Goal: Information Seeking & Learning: Learn about a topic

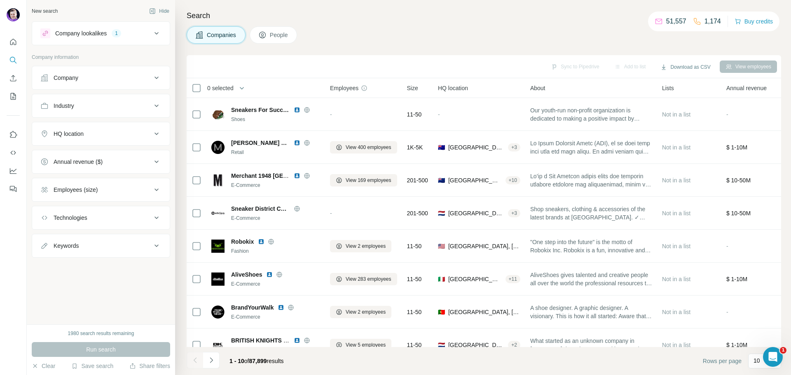
click at [113, 239] on button "Keywords" at bounding box center [101, 246] width 138 height 20
click at [104, 271] on input "text" at bounding box center [92, 266] width 105 height 15
type input "*********"
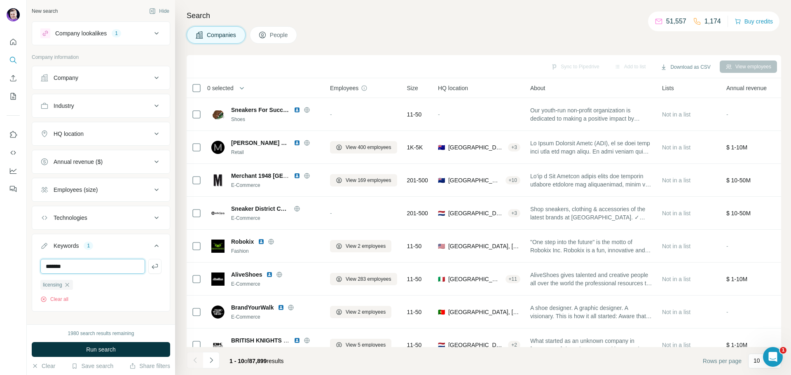
type input "*******"
click at [103, 349] on span "Run search" at bounding box center [101, 350] width 30 height 8
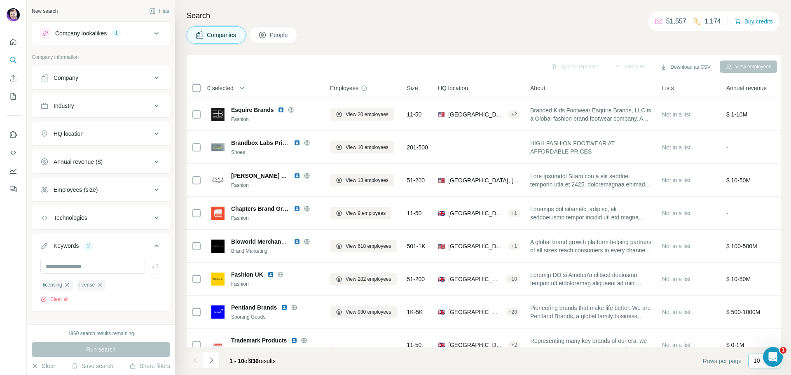
click at [756, 363] on p "10" at bounding box center [757, 361] width 7 height 8
click at [762, 300] on div "60" at bounding box center [764, 298] width 19 height 8
drag, startPoint x: 243, startPoint y: 88, endPoint x: 274, endPoint y: 65, distance: 38.9
click at [243, 89] on icon "button" at bounding box center [242, 88] width 8 height 8
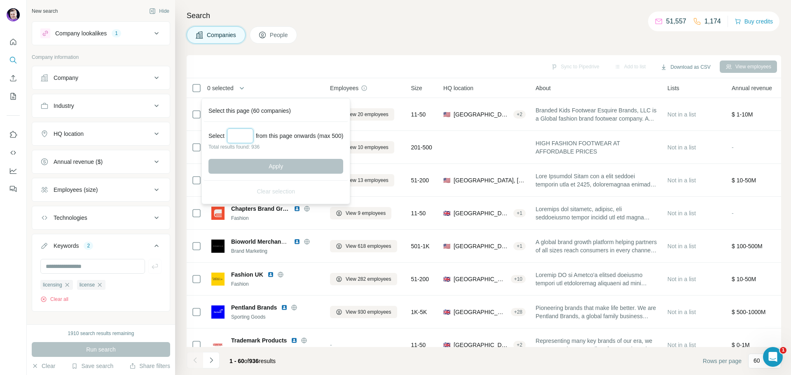
click at [242, 136] on input "Select a number (up to 500)" at bounding box center [240, 136] width 26 height 15
click at [293, 70] on div "Sync to Pipedrive Add to list Download as CSV View employees" at bounding box center [484, 66] width 586 height 14
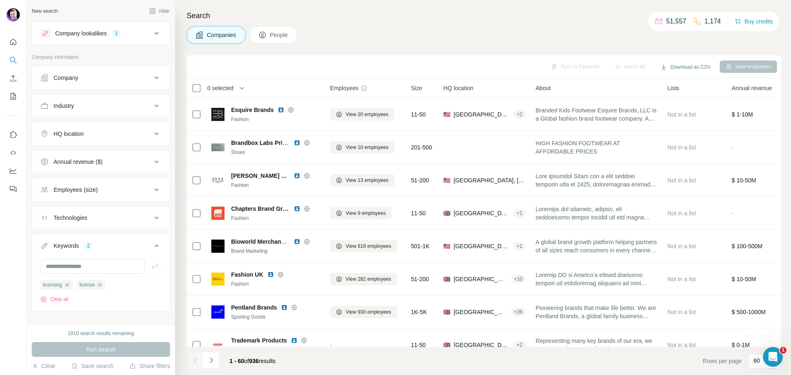
click at [108, 161] on div "Annual revenue ($)" at bounding box center [95, 162] width 111 height 8
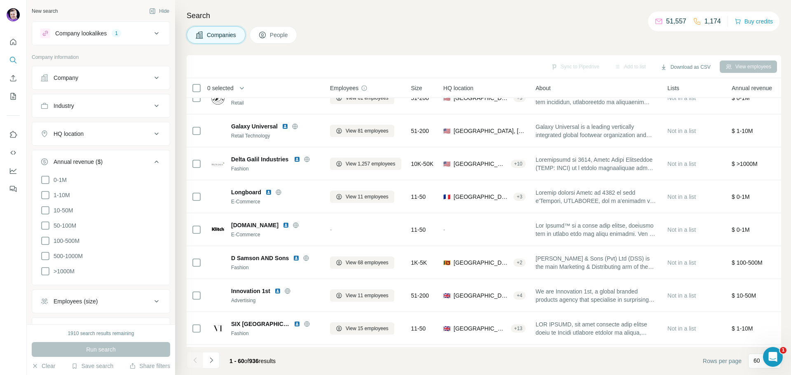
scroll to position [1195, 0]
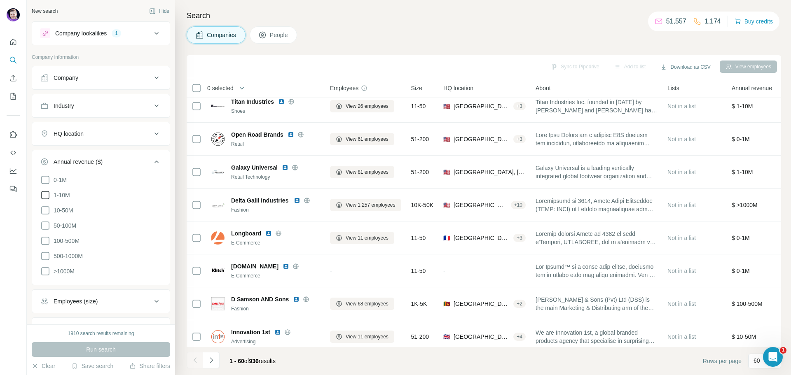
click at [48, 194] on icon at bounding box center [45, 195] width 10 height 10
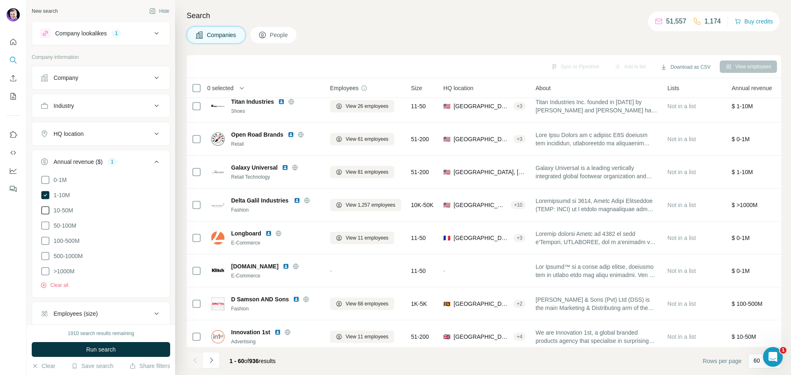
click at [45, 213] on icon at bounding box center [45, 211] width 10 height 10
click at [47, 228] on icon at bounding box center [45, 226] width 10 height 10
click at [47, 243] on icon at bounding box center [45, 241] width 10 height 10
click at [47, 257] on icon at bounding box center [45, 256] width 10 height 10
click at [46, 276] on icon at bounding box center [45, 272] width 10 height 10
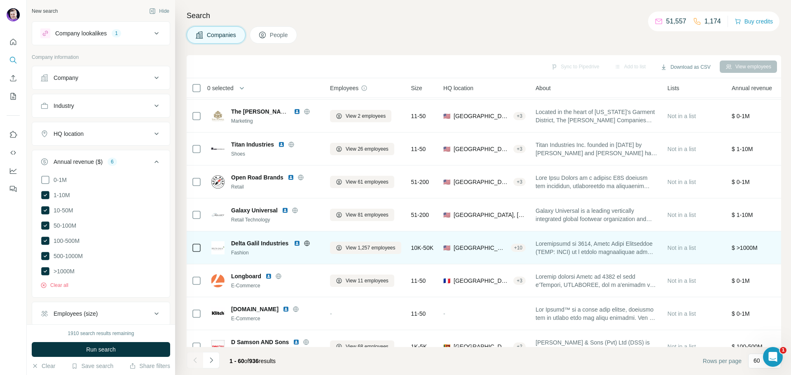
scroll to position [1112, 0]
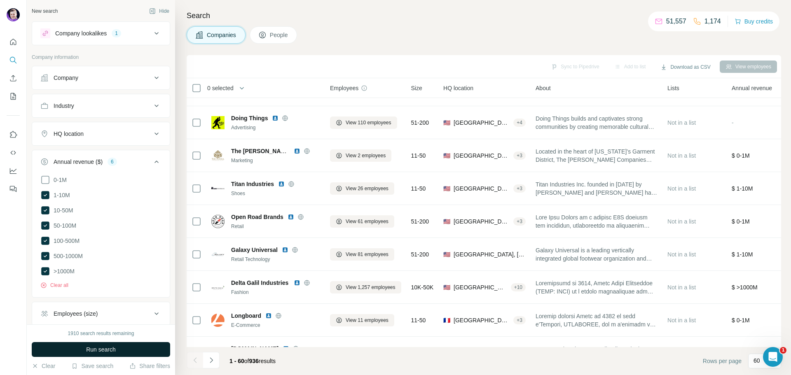
click at [107, 348] on span "Run search" at bounding box center [101, 350] width 30 height 8
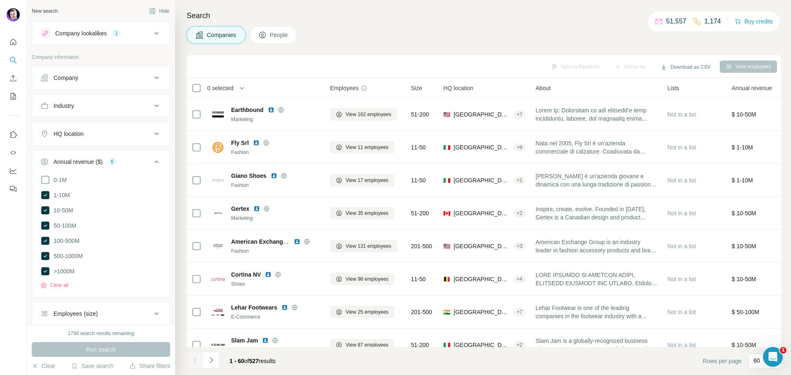
scroll to position [0, 0]
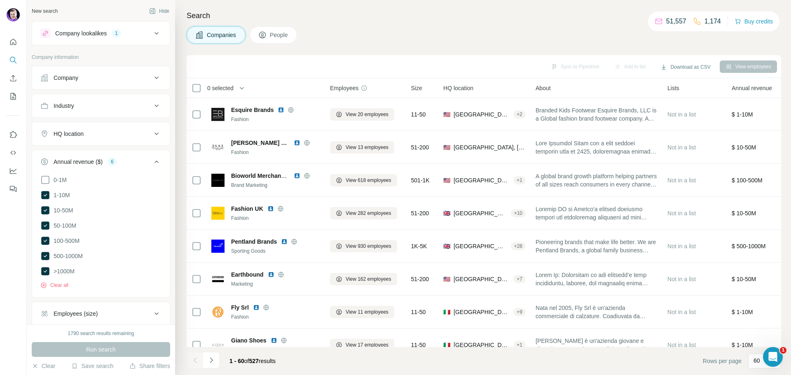
click at [321, 66] on div "Sync to Pipedrive Add to list Download as CSV View employees" at bounding box center [484, 66] width 586 height 14
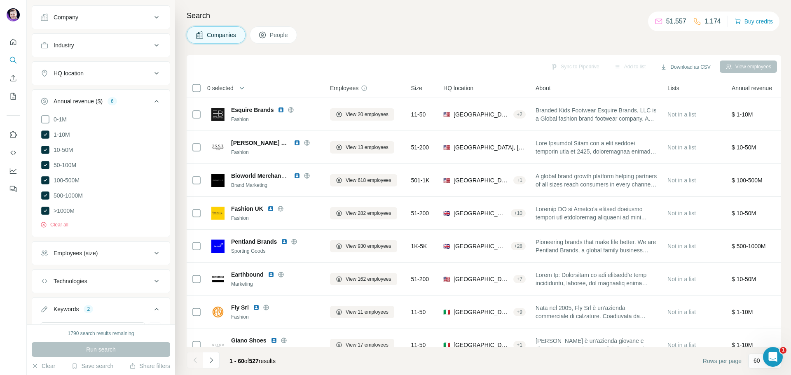
scroll to position [124, 0]
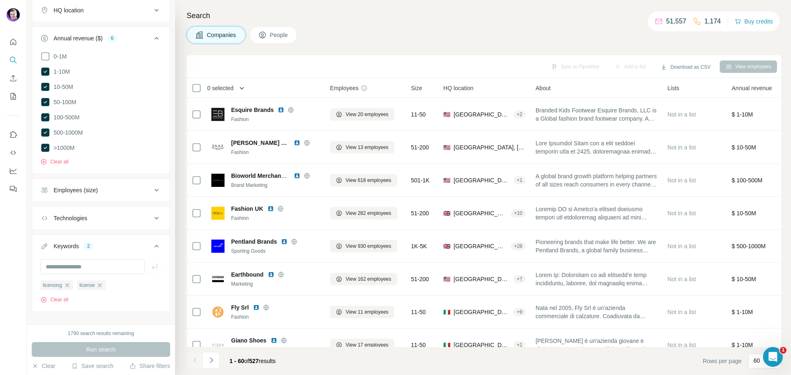
click at [242, 87] on icon "button" at bounding box center [242, 88] width 8 height 8
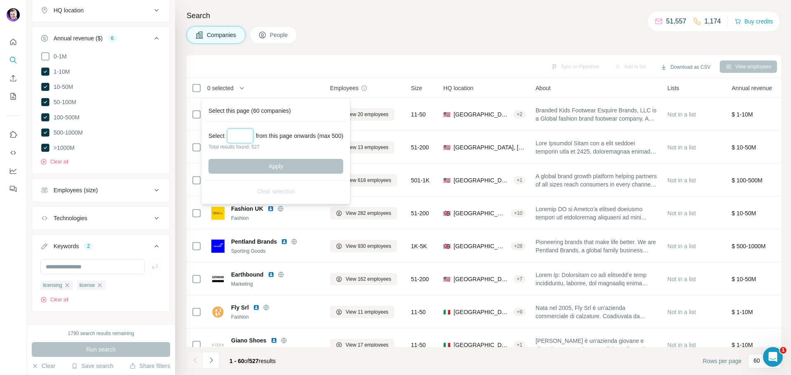
click at [232, 130] on input "Select a number (up to 500)" at bounding box center [240, 136] width 26 height 15
click at [235, 135] on input "Select a number (up to 500)" at bounding box center [240, 136] width 26 height 15
type input "***"
click at [265, 169] on button "Apply" at bounding box center [275, 166] width 135 height 15
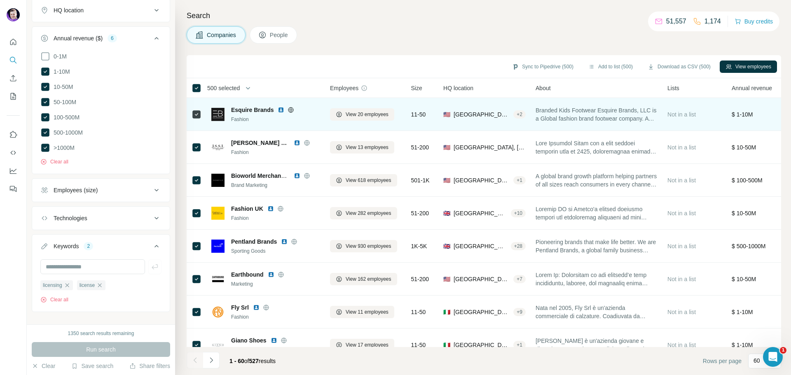
click at [281, 111] on img at bounding box center [281, 110] width 7 height 7
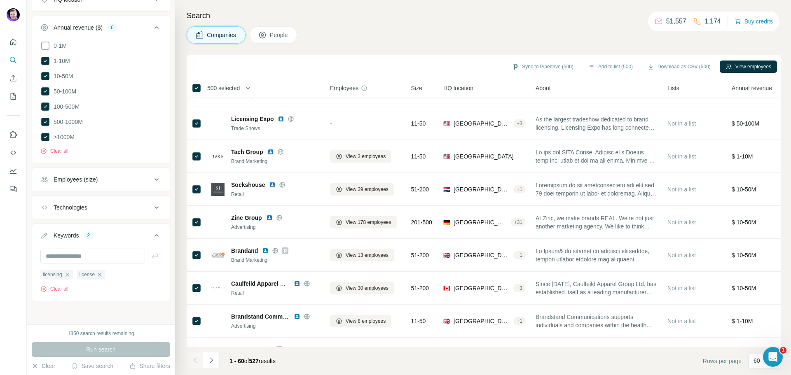
scroll to position [1442, 0]
click at [93, 256] on input "text" at bounding box center [92, 256] width 105 height 15
type input "********"
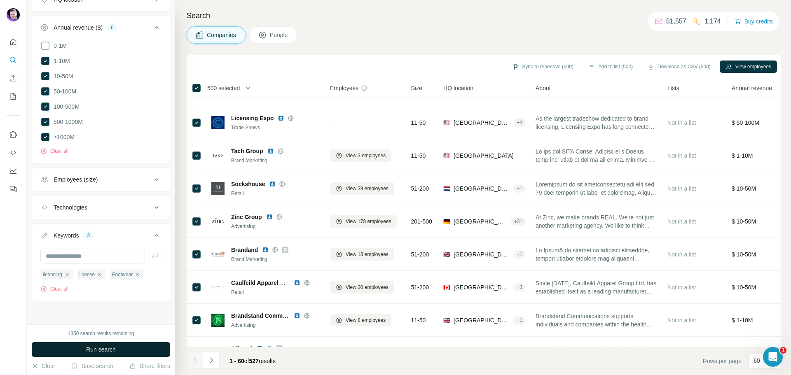
click at [99, 352] on span "Run search" at bounding box center [101, 350] width 30 height 8
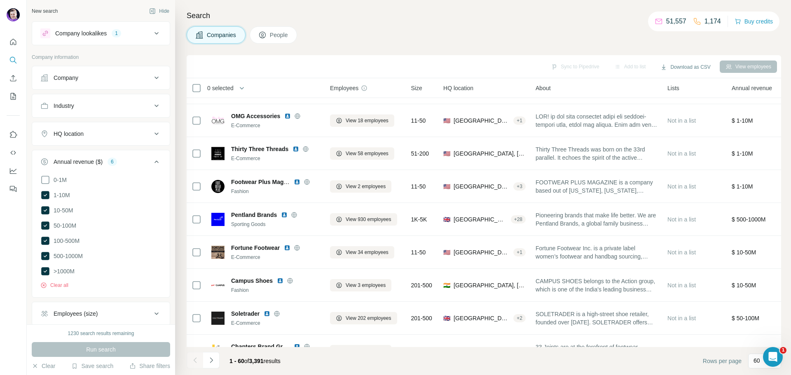
click at [132, 31] on div "Company lookalikes 1" at bounding box center [95, 33] width 111 height 10
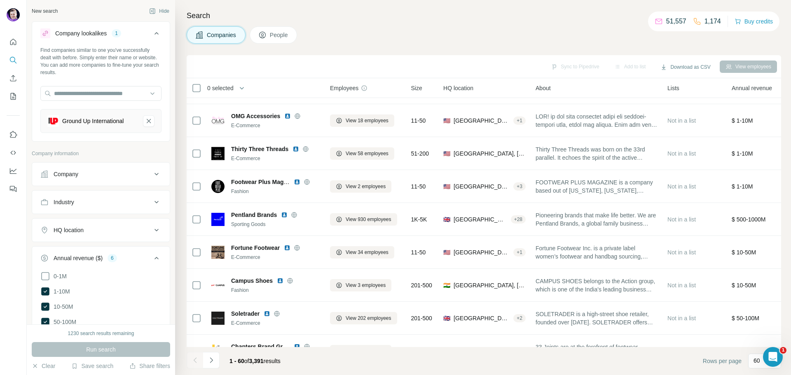
scroll to position [231, 0]
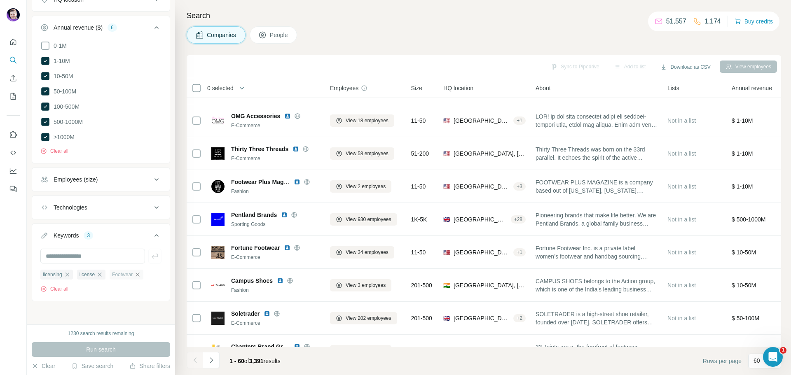
click at [138, 274] on icon "button" at bounding box center [138, 275] width 4 height 4
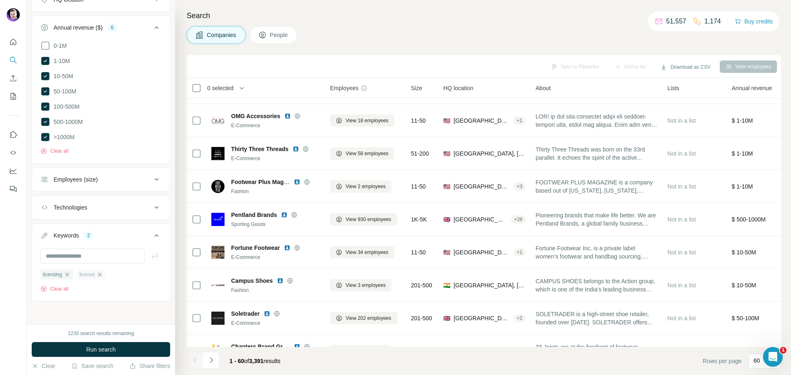
click at [99, 275] on icon "button" at bounding box center [99, 274] width 7 height 7
click at [69, 276] on icon "button" at bounding box center [67, 274] width 7 height 7
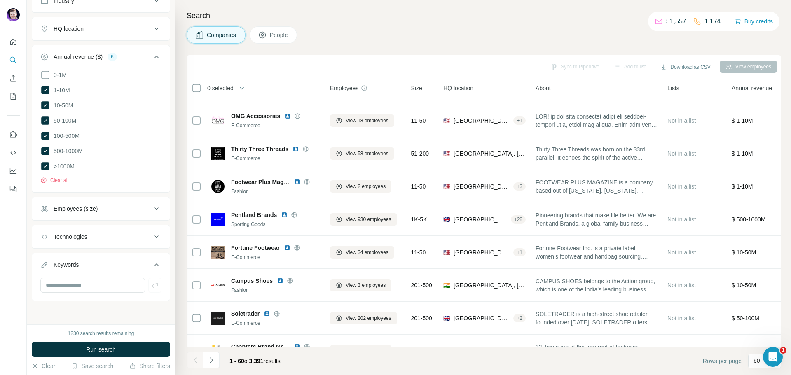
scroll to position [201, 0]
click at [78, 287] on input "text" at bounding box center [92, 285] width 105 height 15
click at [129, 353] on button "Run search" at bounding box center [101, 349] width 138 height 15
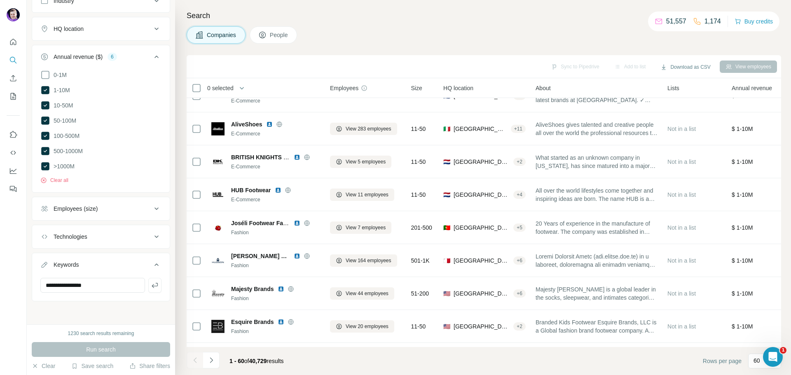
scroll to position [1444, 0]
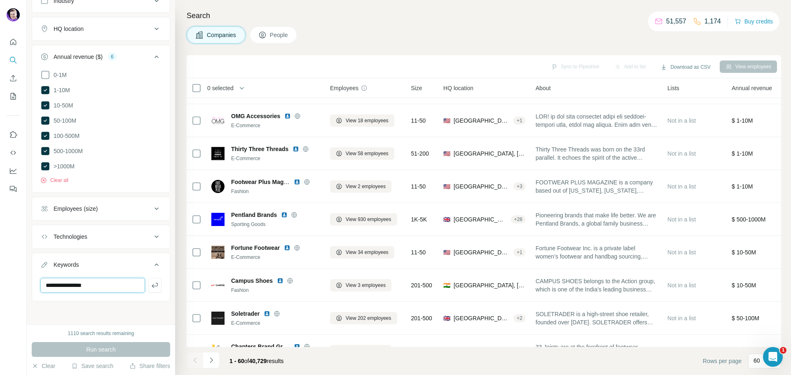
click at [99, 285] on input "**********" at bounding box center [92, 285] width 105 height 15
type input "*********"
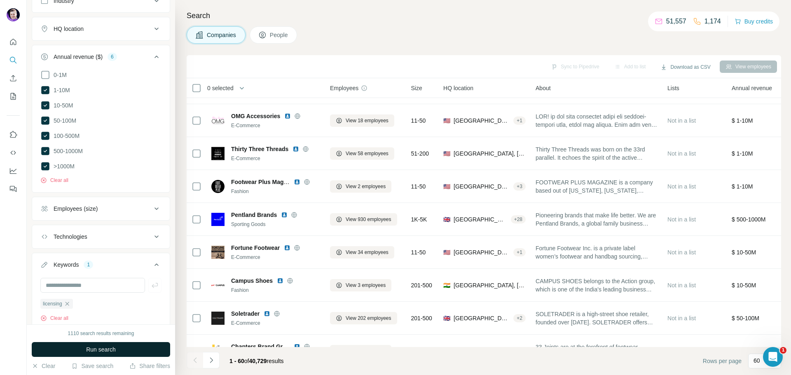
click at [99, 349] on span "Run search" at bounding box center [101, 350] width 30 height 8
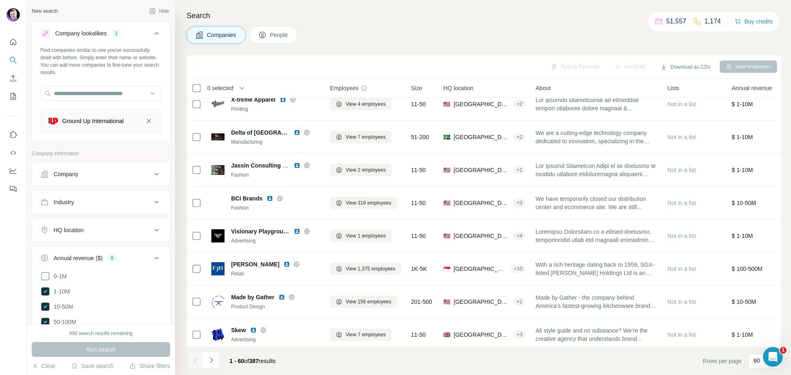
click at [84, 209] on button "Industry" at bounding box center [101, 202] width 138 height 20
click at [79, 218] on input at bounding box center [97, 222] width 102 height 9
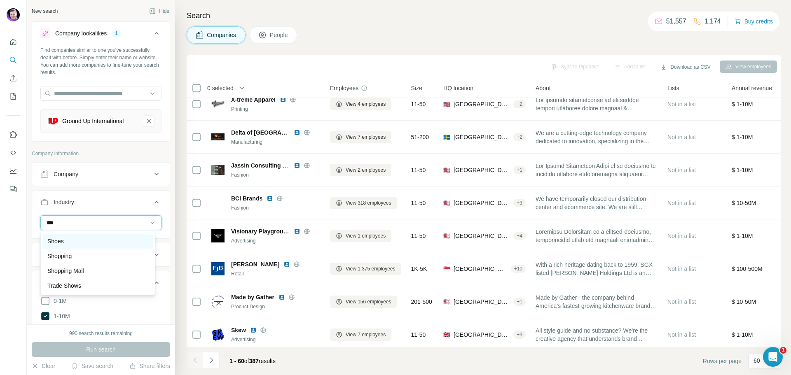
type input "***"
click at [77, 244] on div "Shoes" at bounding box center [97, 241] width 101 height 8
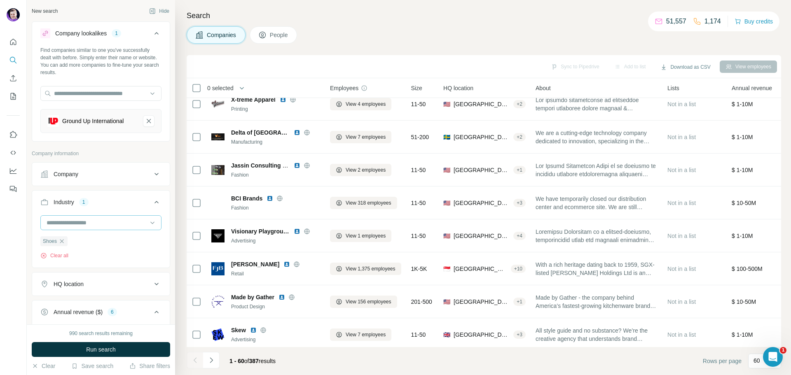
click at [73, 222] on input at bounding box center [97, 222] width 102 height 9
type input "*"
click at [89, 152] on p "Company information" at bounding box center [101, 153] width 138 height 7
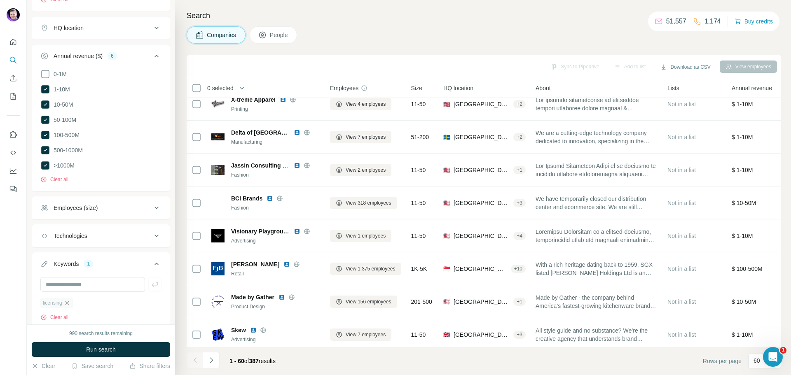
scroll to position [285, 0]
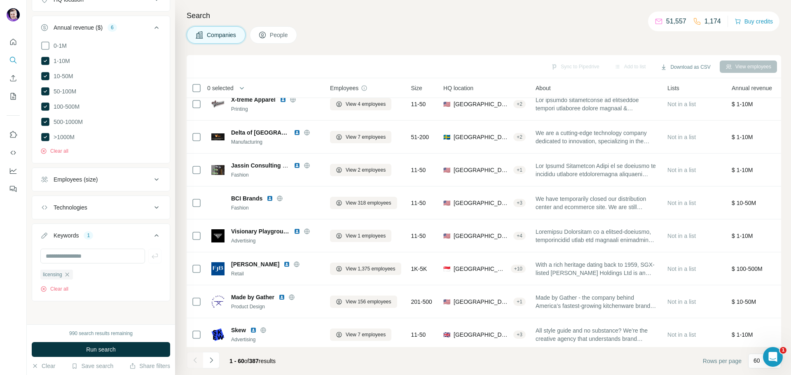
click at [110, 349] on span "Run search" at bounding box center [101, 350] width 30 height 8
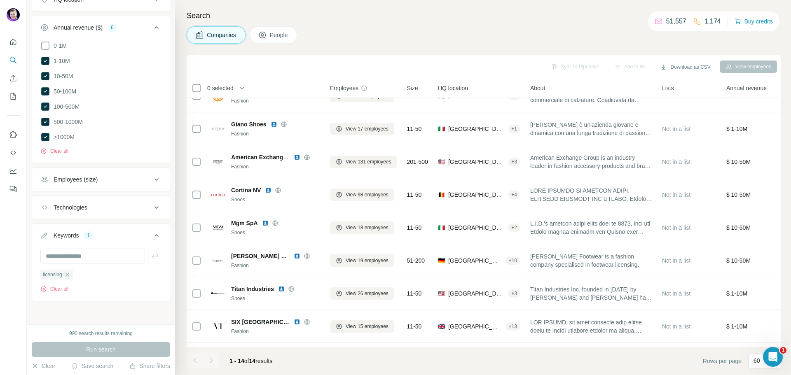
scroll to position [216, 0]
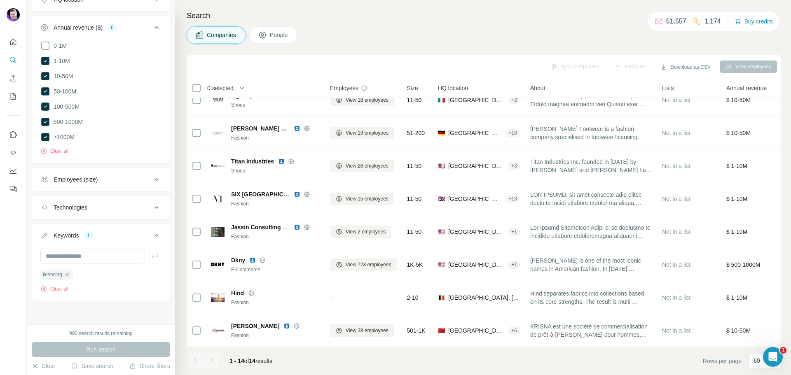
click at [68, 274] on icon "button" at bounding box center [67, 274] width 7 height 7
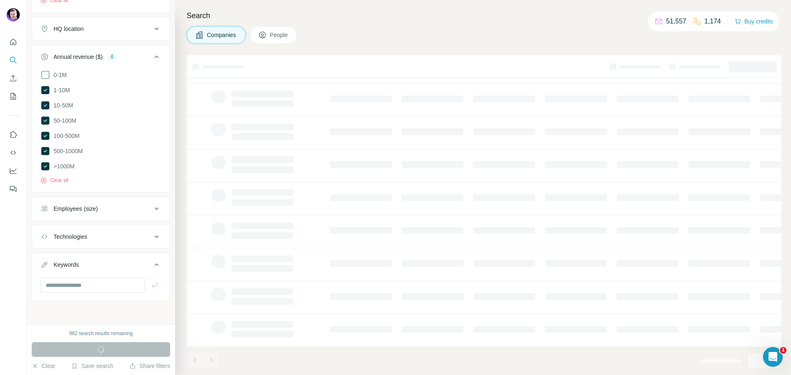
scroll to position [84, 0]
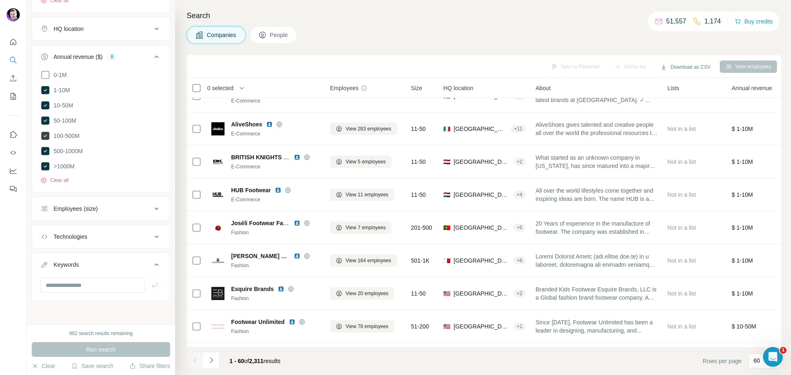
scroll to position [1691, 0]
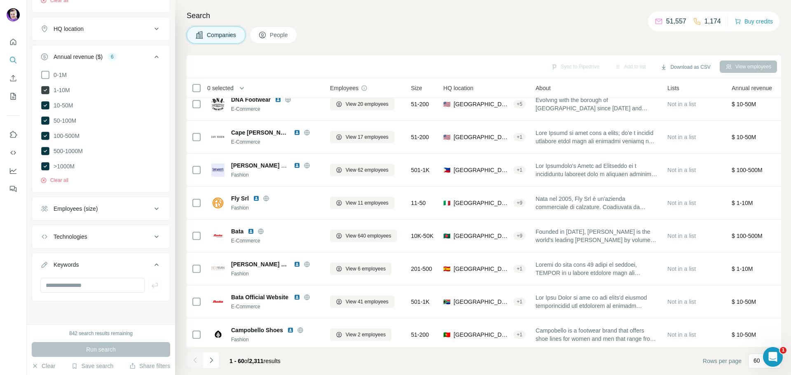
click at [47, 89] on icon at bounding box center [45, 90] width 8 height 8
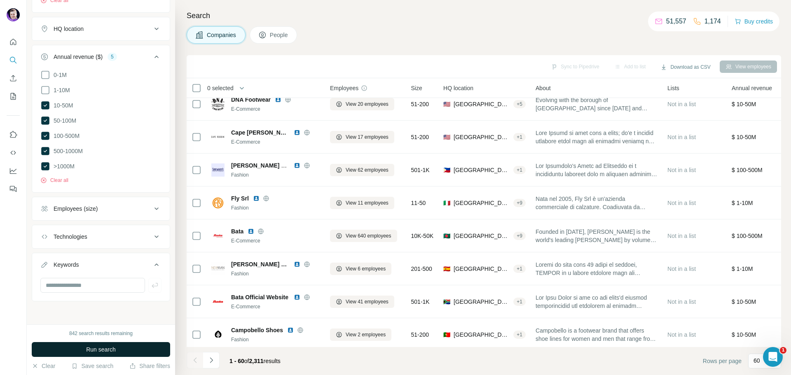
click at [90, 347] on span "Run search" at bounding box center [101, 350] width 30 height 8
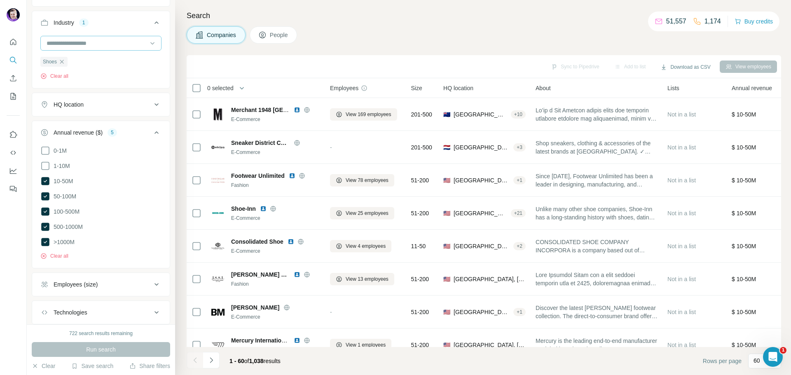
scroll to position [255, 0]
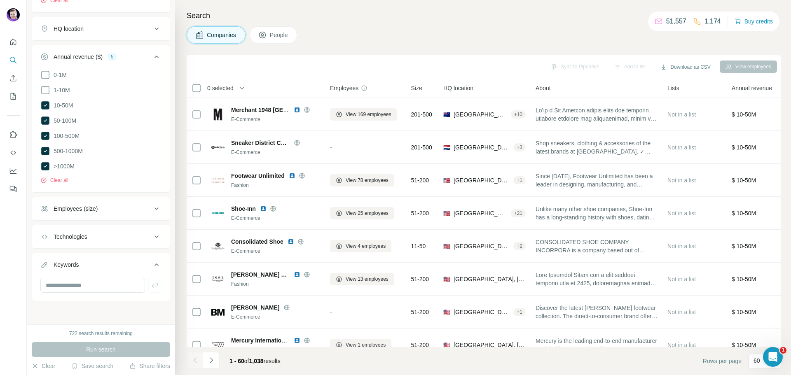
click at [70, 242] on button "Technologies" at bounding box center [101, 237] width 138 height 20
click at [81, 255] on input "text" at bounding box center [100, 257] width 121 height 15
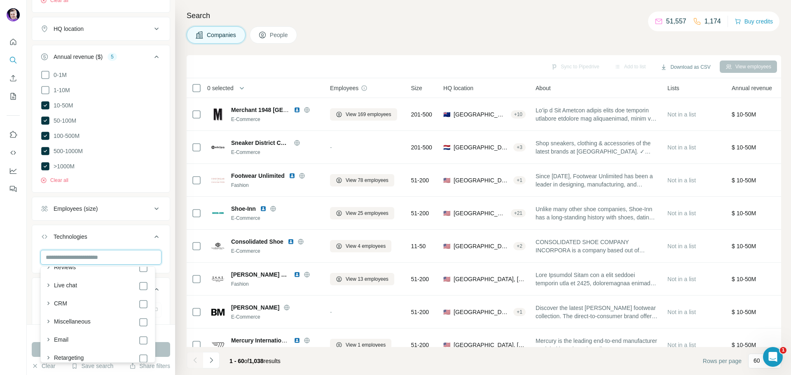
scroll to position [494, 0]
click at [81, 206] on div "Employees (size)" at bounding box center [76, 209] width 44 height 8
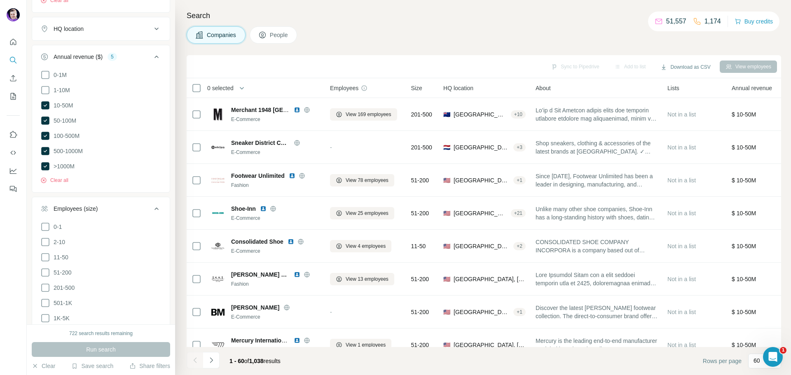
click at [81, 208] on div "Employees (size)" at bounding box center [76, 209] width 44 height 8
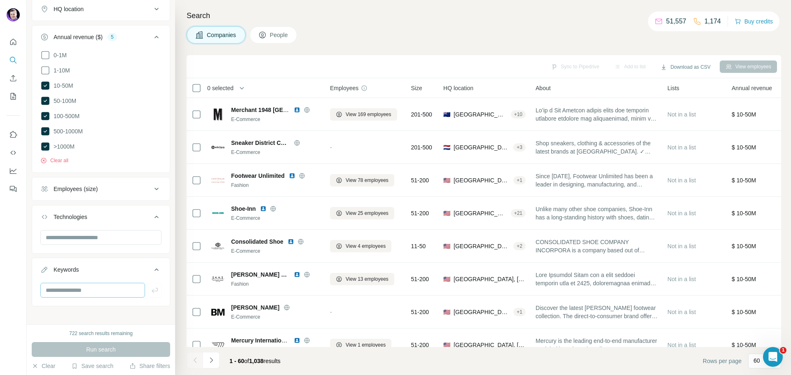
scroll to position [280, 0]
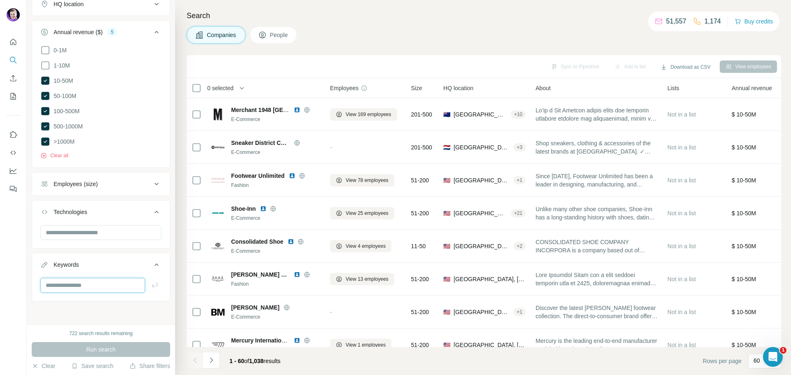
click at [78, 288] on input "text" at bounding box center [92, 285] width 105 height 15
type input "*********"
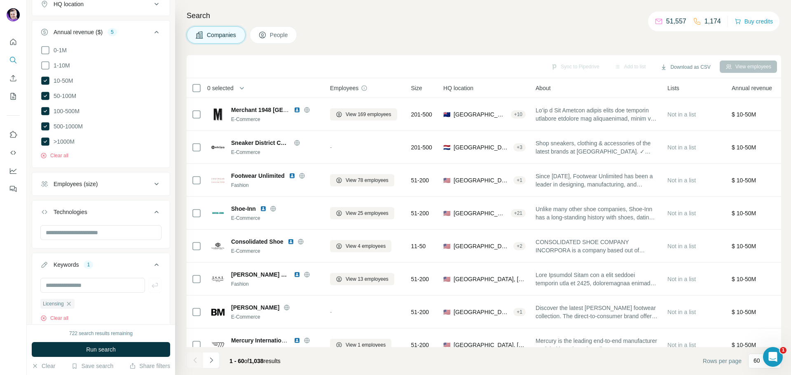
click at [77, 348] on button "Run search" at bounding box center [101, 349] width 138 height 15
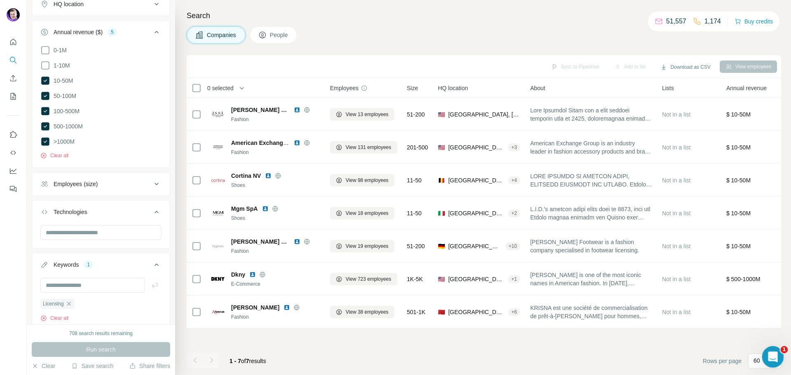
click at [769, 355] on icon "Open Intercom Messenger" at bounding box center [772, 356] width 14 height 14
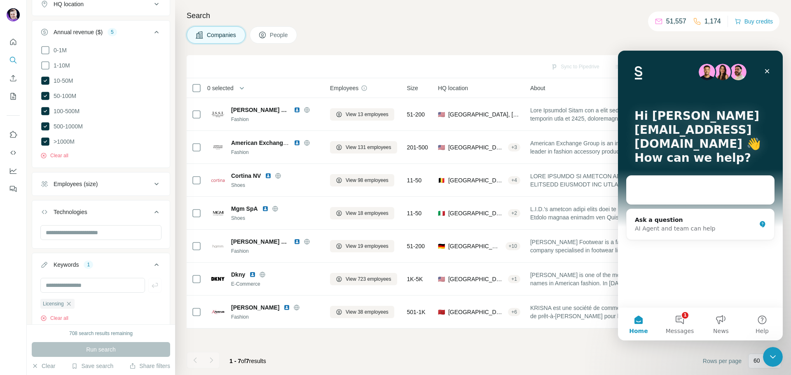
click at [673, 322] on button "1 Messages" at bounding box center [679, 324] width 41 height 33
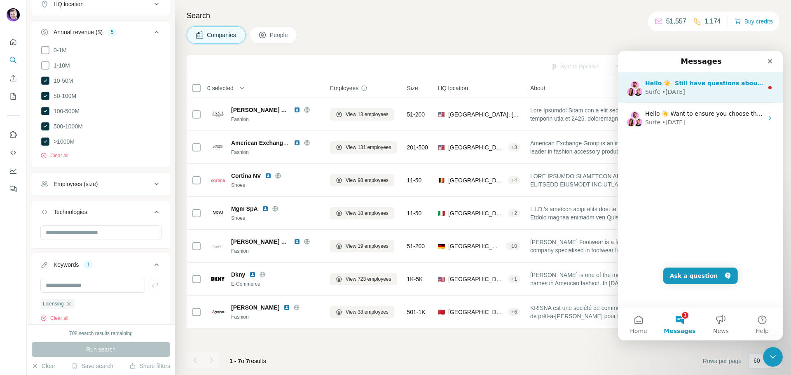
click at [724, 95] on div "Surfe • [DATE]" at bounding box center [704, 92] width 118 height 9
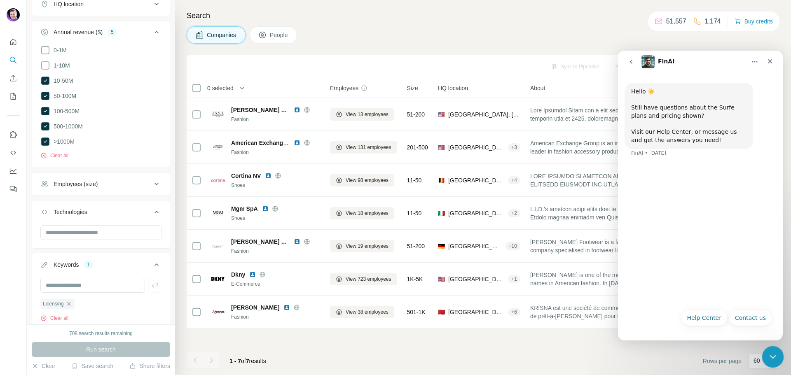
click at [773, 358] on icon "Close Intercom Messenger" at bounding box center [772, 356] width 10 height 10
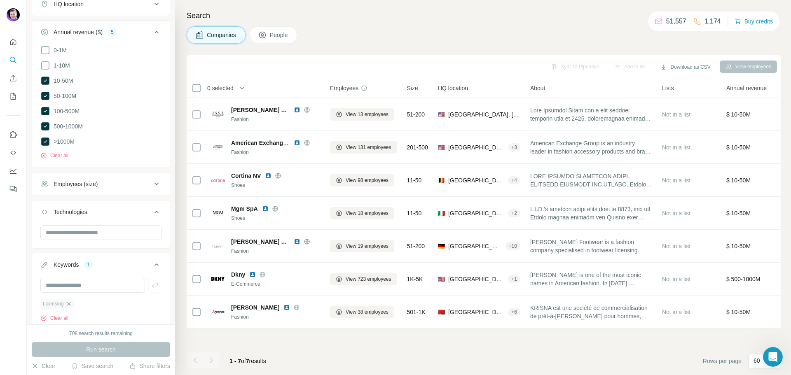
click at [69, 301] on icon "button" at bounding box center [69, 304] width 7 height 7
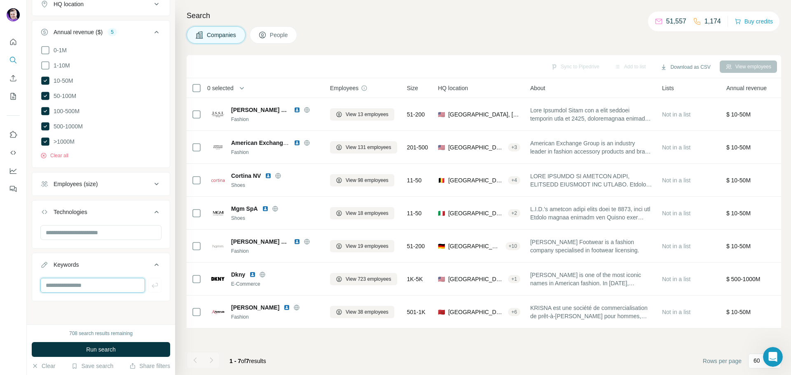
click at [74, 283] on input "text" at bounding box center [92, 285] width 105 height 15
type input "********"
click at [122, 353] on button "Run search" at bounding box center [101, 349] width 138 height 15
